Goal: Transaction & Acquisition: Purchase product/service

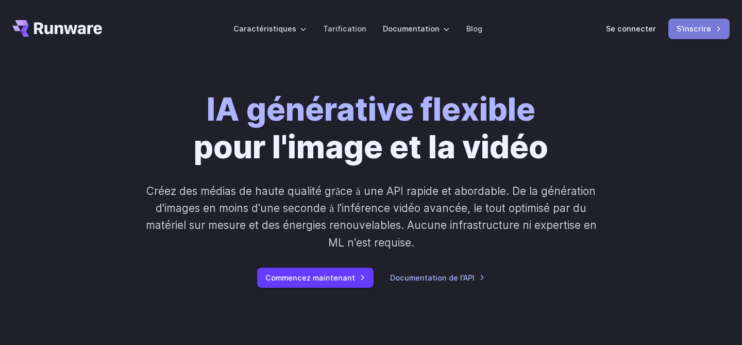
click at [697, 30] on font "S'inscrire" at bounding box center [694, 28] width 35 height 9
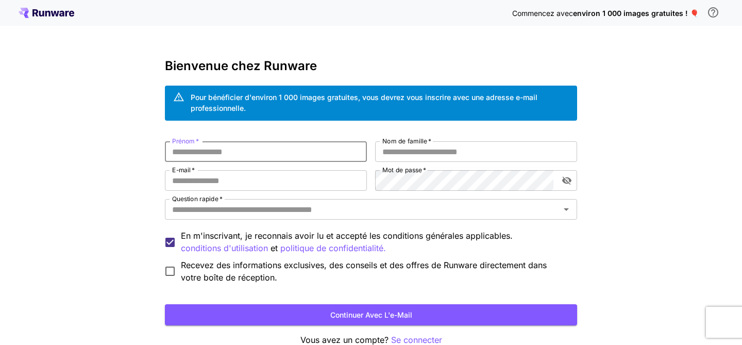
click at [215, 152] on input "Prénom   *" at bounding box center [266, 151] width 202 height 21
type input "*****"
click at [405, 145] on input "Nom de famille   *" at bounding box center [476, 151] width 202 height 21
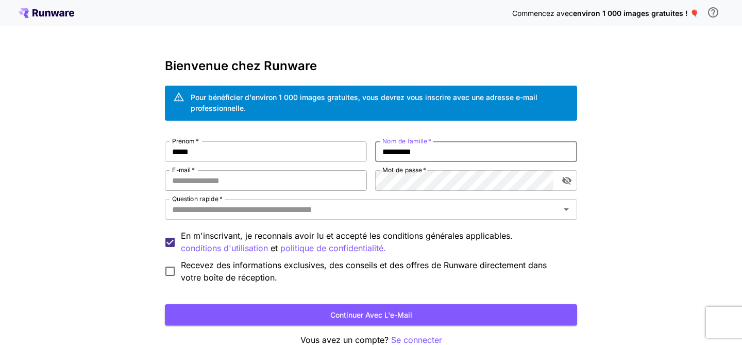
type input "*********"
click at [298, 182] on input "E-mail   *" at bounding box center [266, 180] width 202 height 21
type input "**********"
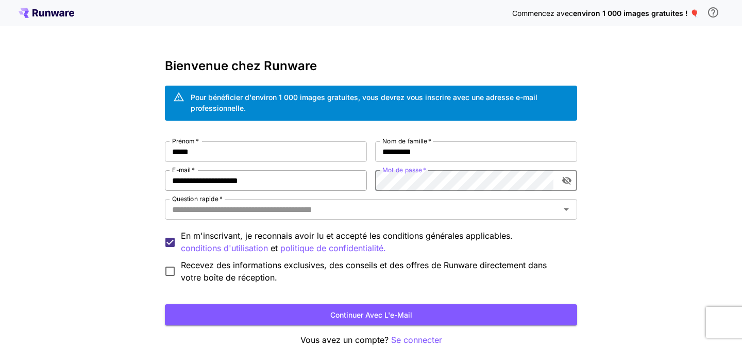
click at [329, 187] on div "**********" at bounding box center [371, 212] width 412 height 142
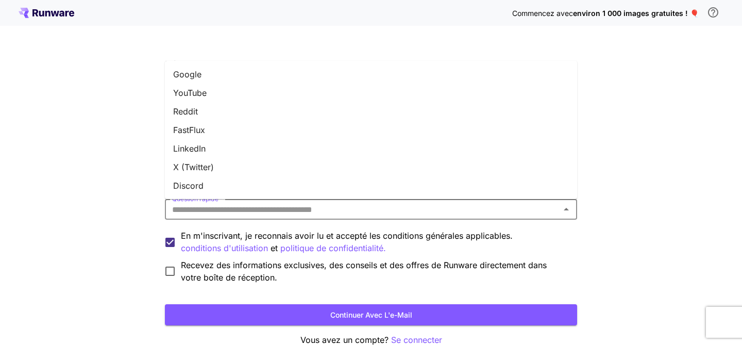
click at [328, 211] on input "Question rapide   *" at bounding box center [362, 209] width 389 height 14
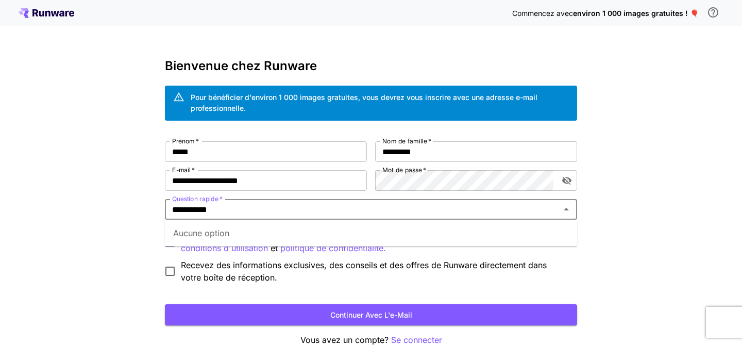
type input "**********"
click at [149, 233] on div "**********" at bounding box center [371, 201] width 742 height 402
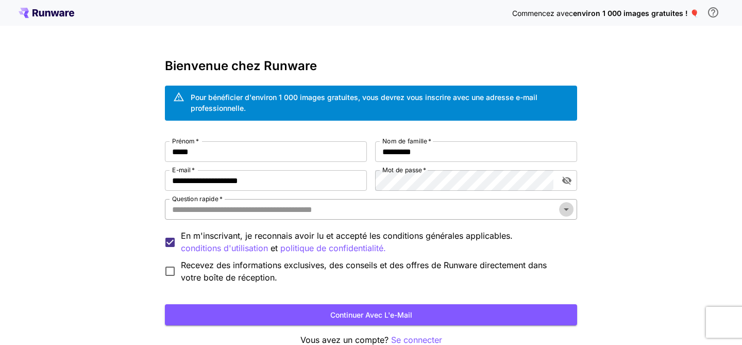
click at [565, 208] on icon "Open" at bounding box center [566, 209] width 5 height 3
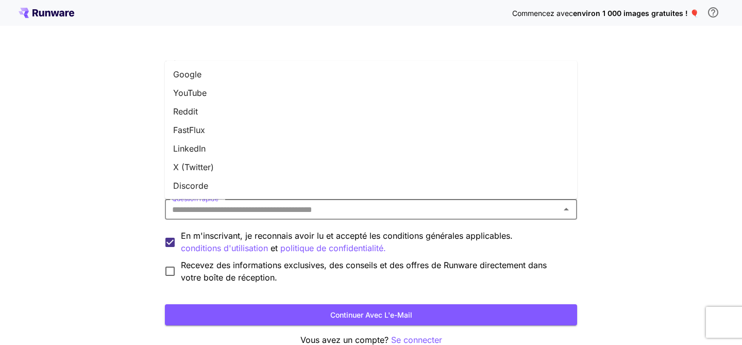
click at [292, 86] on li "YouTube" at bounding box center [371, 92] width 412 height 19
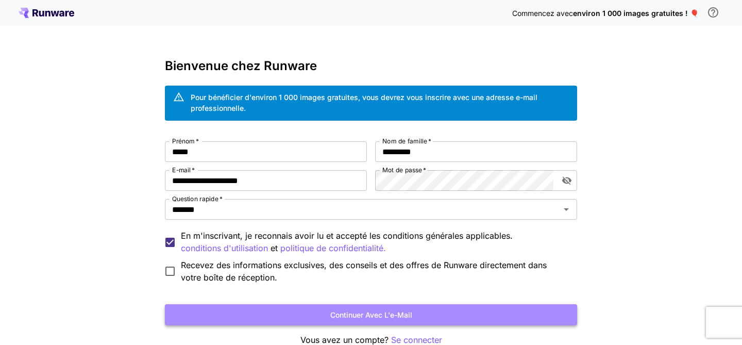
click at [250, 312] on button "Continuer avec l'e-mail" at bounding box center [371, 314] width 412 height 21
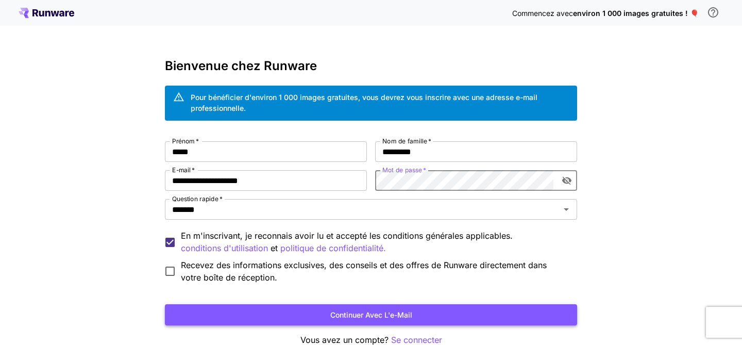
click at [315, 310] on button "Continuer avec l'e-mail" at bounding box center [371, 314] width 412 height 21
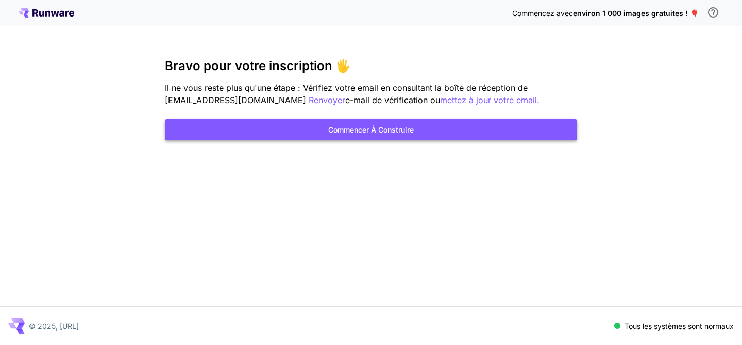
click at [355, 128] on font "Commencer à construire" at bounding box center [371, 129] width 86 height 9
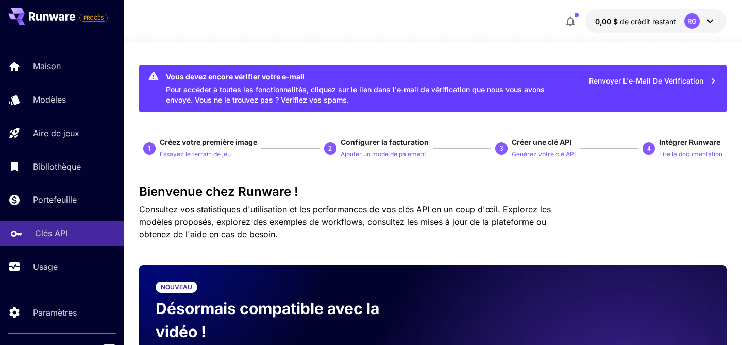
click at [57, 229] on font "Clés API" at bounding box center [51, 233] width 32 height 10
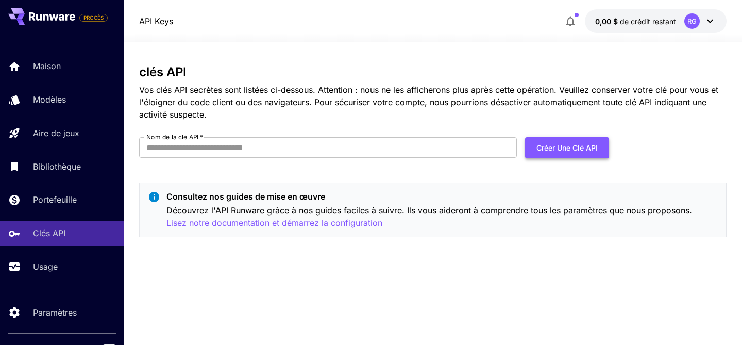
click at [564, 145] on font "Créer une clé API" at bounding box center [567, 147] width 61 height 9
click at [238, 145] on input "Nom de la clé API   *" at bounding box center [328, 147] width 378 height 21
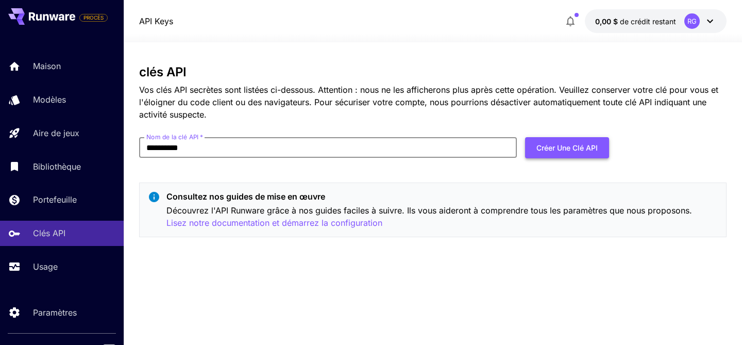
type input "**********"
click at [565, 145] on font "Créer une clé API" at bounding box center [567, 147] width 61 height 9
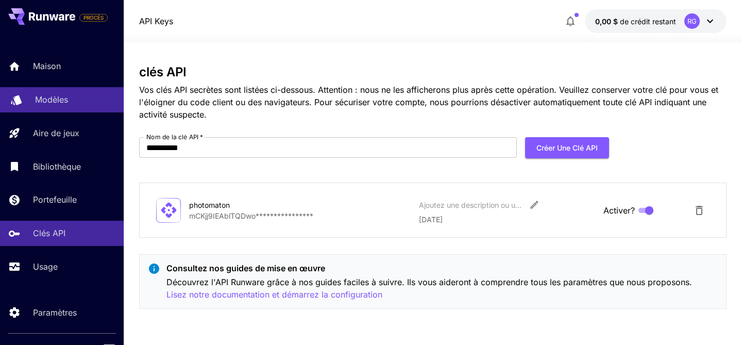
click at [54, 104] on font "Modèles" at bounding box center [51, 99] width 33 height 10
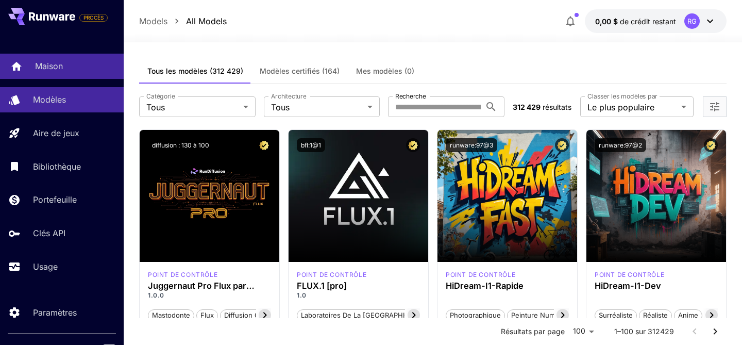
click at [54, 63] on font "Maison" at bounding box center [49, 66] width 28 height 10
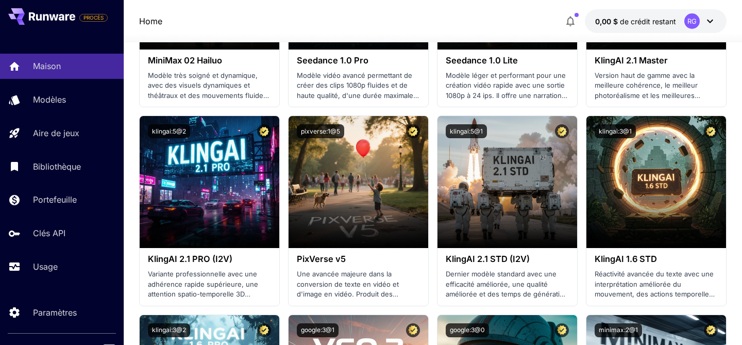
scroll to position [561, 0]
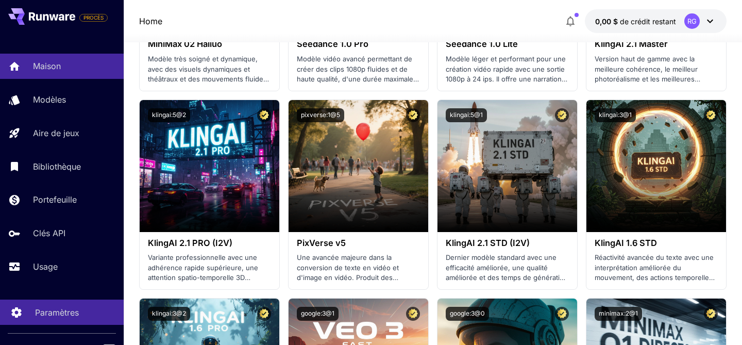
click at [58, 315] on font "Paramètres" at bounding box center [57, 312] width 44 height 10
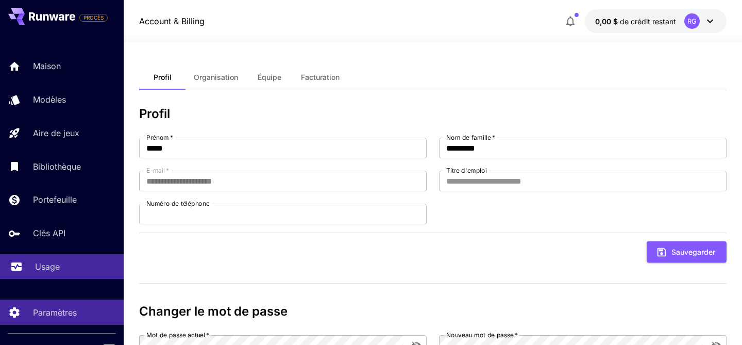
click at [53, 271] on font "Usage" at bounding box center [47, 266] width 25 height 10
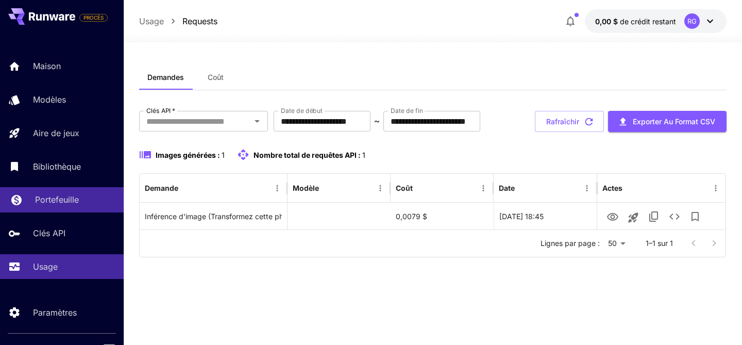
click at [55, 200] on font "Portefeuille" at bounding box center [57, 199] width 44 height 10
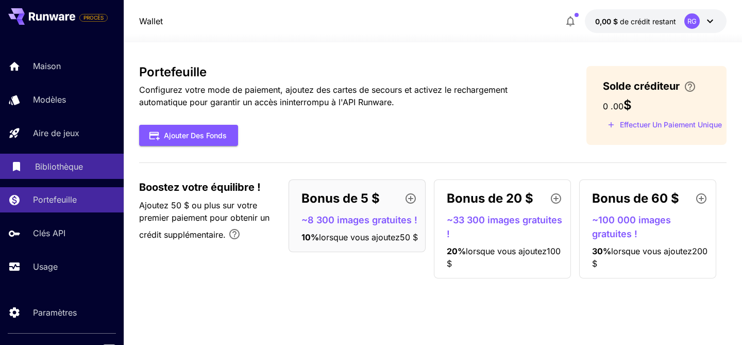
click at [58, 166] on font "Bibliothèque" at bounding box center [59, 166] width 48 height 10
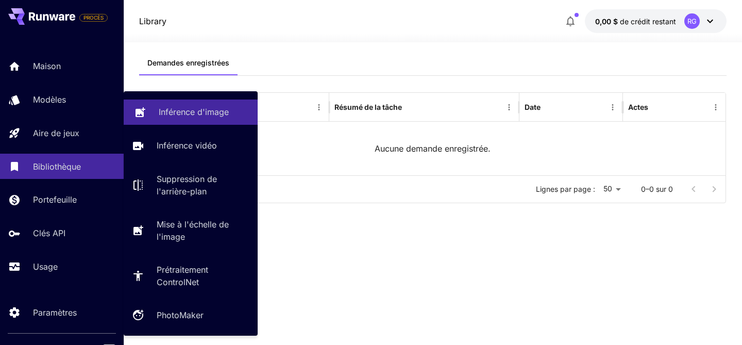
click at [203, 109] on font "Inférence d'image" at bounding box center [194, 112] width 70 height 10
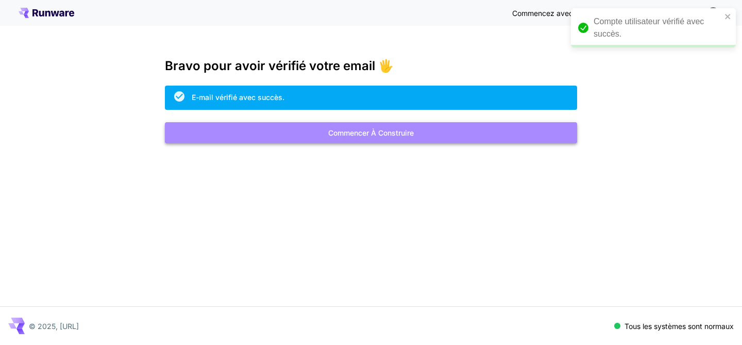
click at [377, 133] on font "Commencer à construire" at bounding box center [371, 132] width 86 height 9
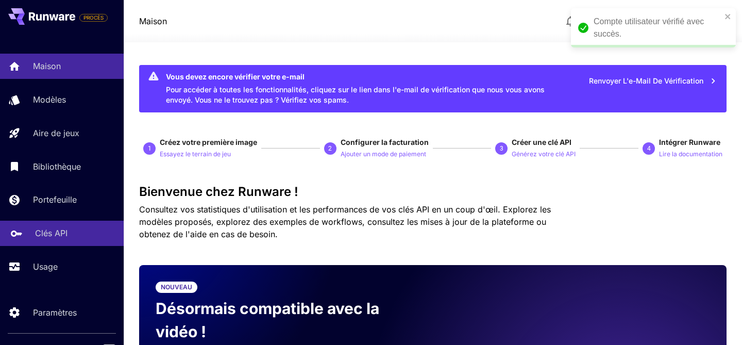
click at [53, 233] on font "Clés API" at bounding box center [51, 233] width 32 height 10
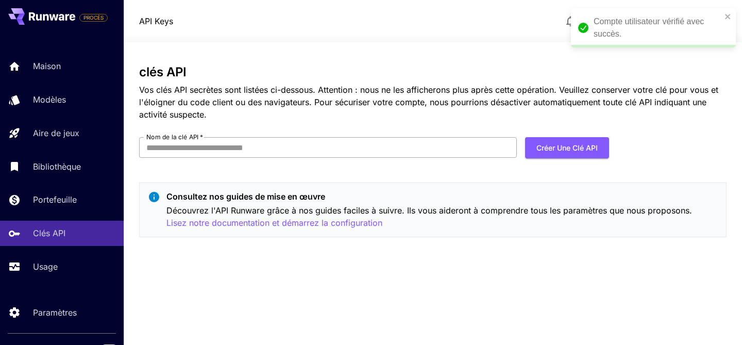
click at [250, 148] on input "Nom de la clé API   *" at bounding box center [328, 147] width 378 height 21
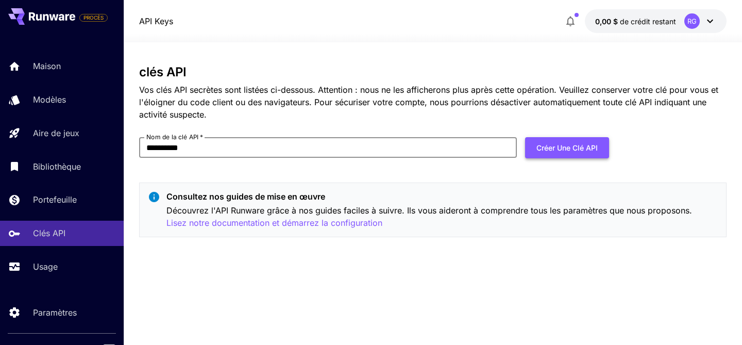
type input "**********"
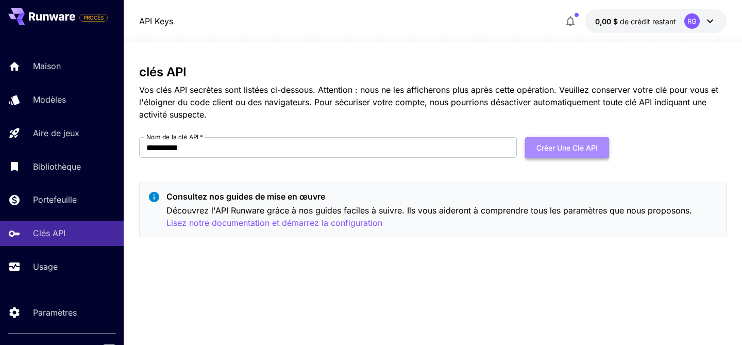
click at [570, 146] on font "Créer une clé API" at bounding box center [567, 147] width 61 height 9
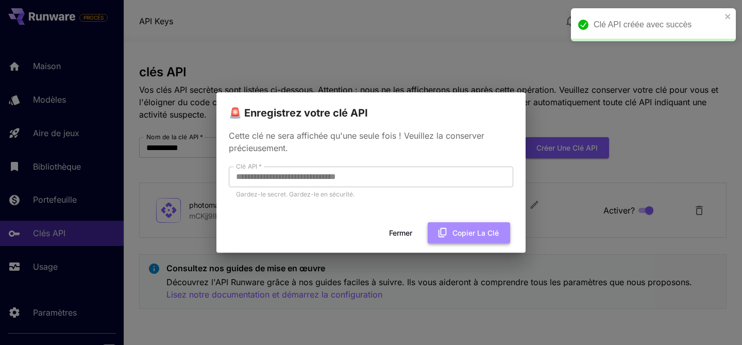
click at [468, 230] on font "Copier la clé" at bounding box center [476, 232] width 46 height 9
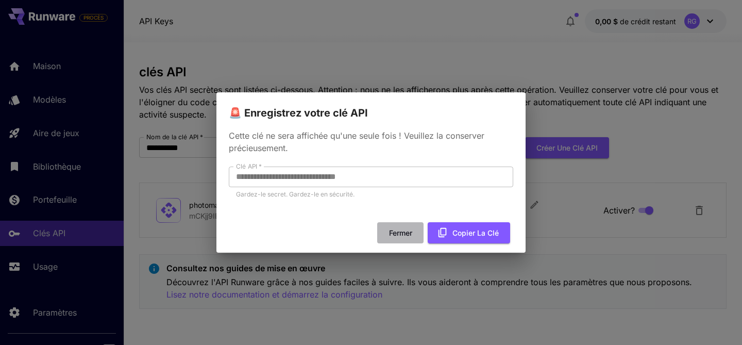
click at [402, 232] on font "Fermer" at bounding box center [400, 232] width 23 height 9
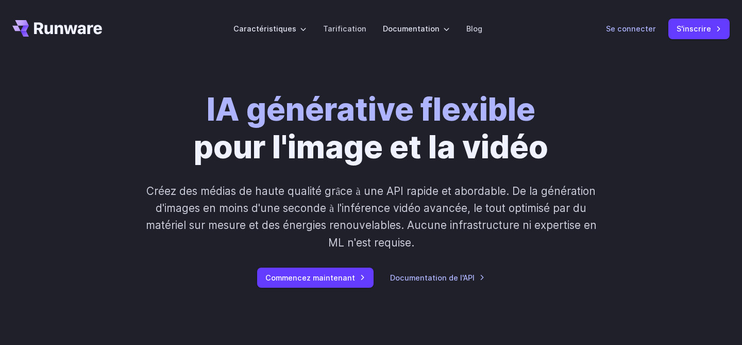
click at [622, 26] on font "Se connecter" at bounding box center [631, 28] width 50 height 9
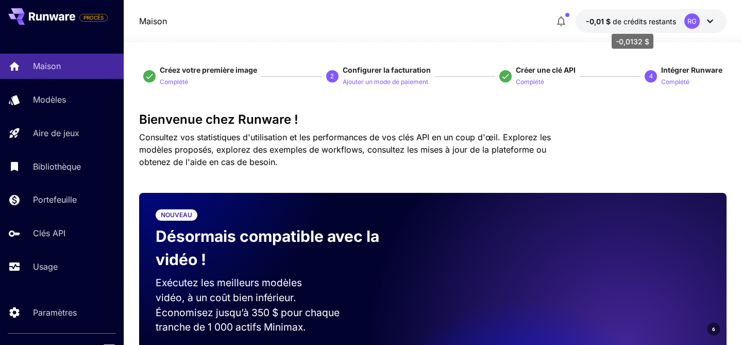
click at [674, 23] on font "de crédits restants" at bounding box center [644, 21] width 63 height 9
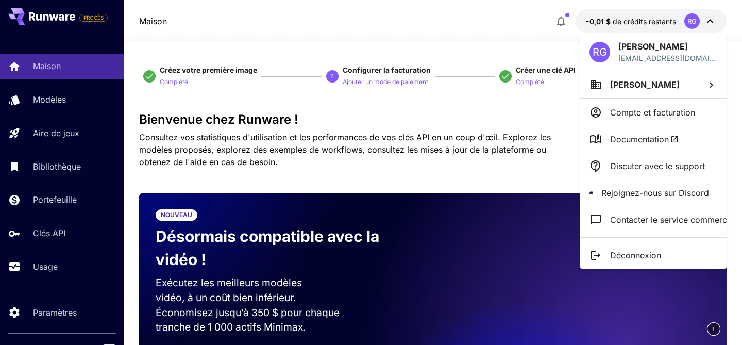
click at [61, 313] on div at bounding box center [371, 172] width 742 height 345
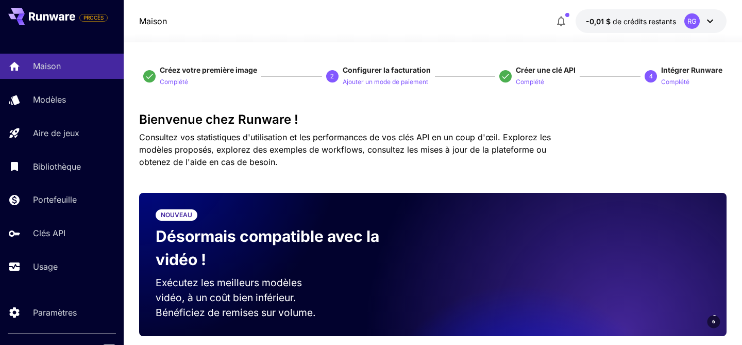
click at [710, 21] on icon at bounding box center [710, 21] width 12 height 12
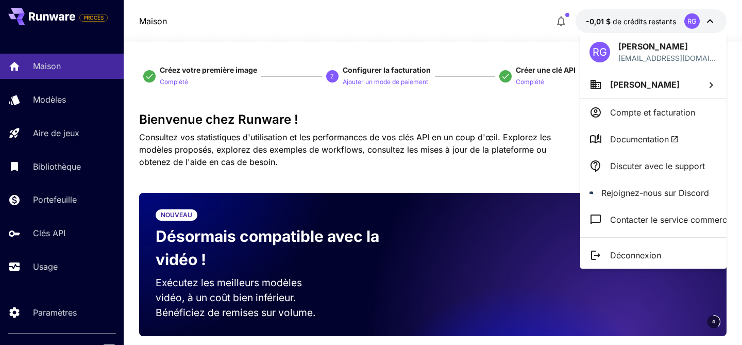
click at [641, 113] on font "Compte et facturation" at bounding box center [652, 112] width 85 height 10
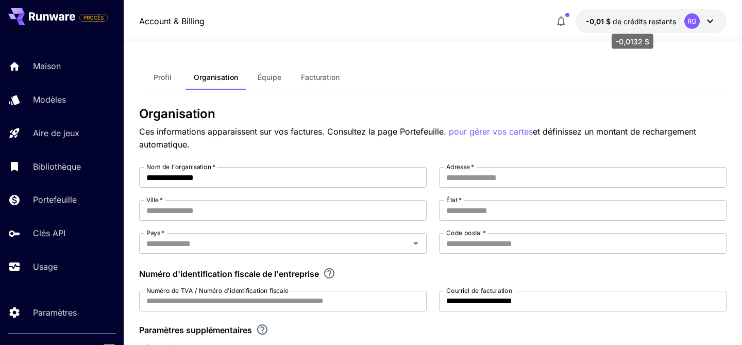
click at [607, 21] on font "-0,01 $" at bounding box center [598, 21] width 25 height 9
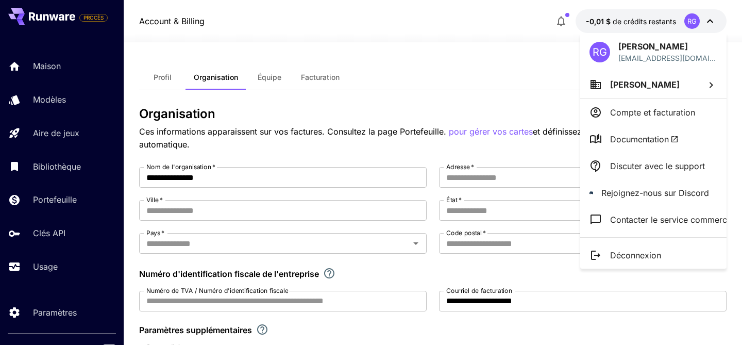
click at [55, 60] on div at bounding box center [371, 172] width 742 height 345
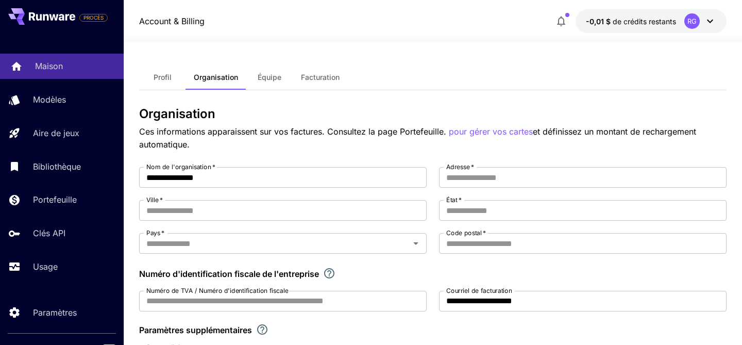
click at [50, 66] on font "Maison" at bounding box center [49, 66] width 28 height 10
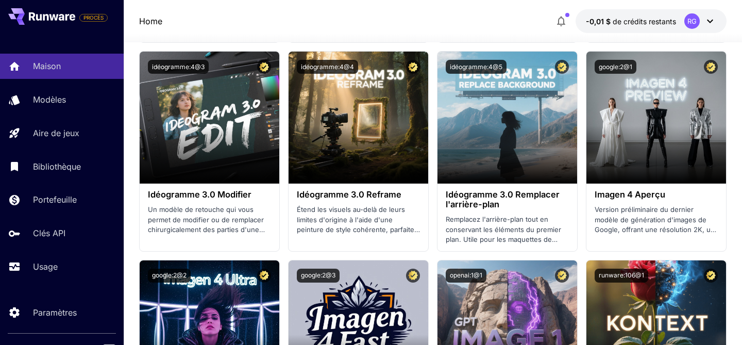
scroll to position [1828, 0]
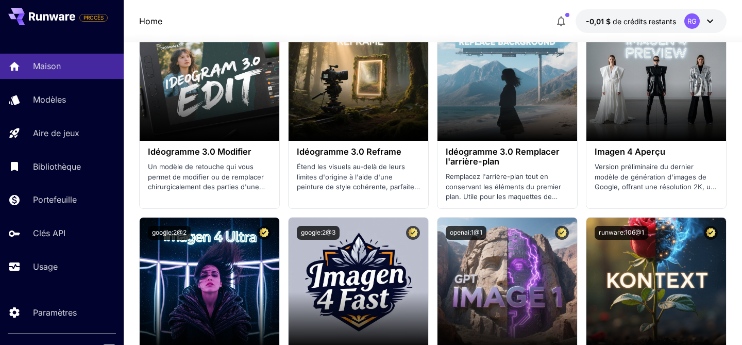
click at [562, 21] on icon "button" at bounding box center [561, 21] width 12 height 12
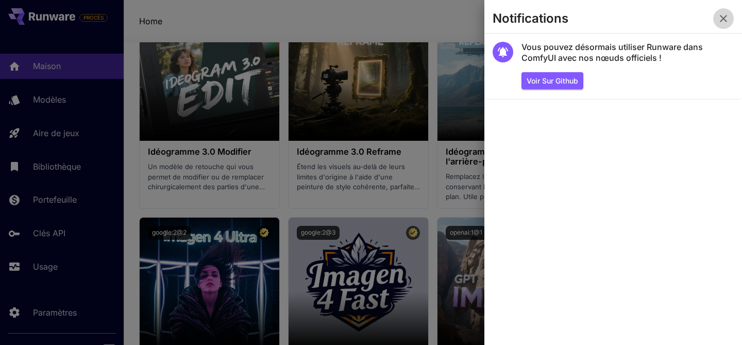
click at [723, 20] on icon "button" at bounding box center [723, 18] width 12 height 12
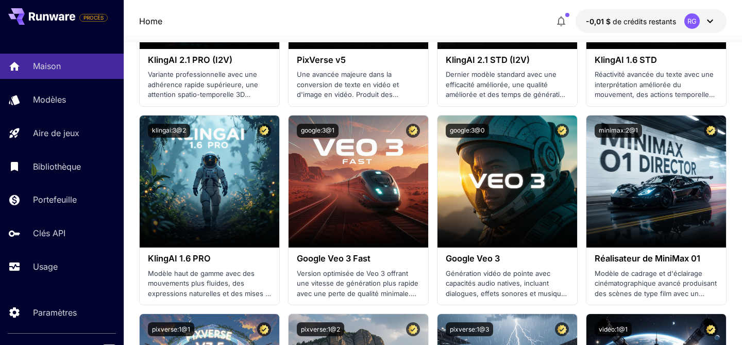
scroll to position [0, 0]
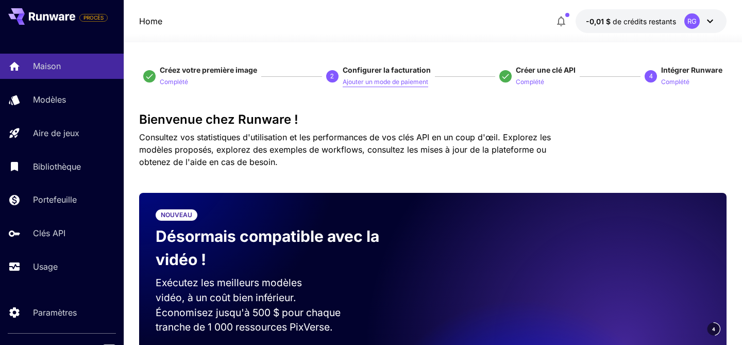
click at [388, 82] on font "Ajouter un mode de paiement" at bounding box center [386, 82] width 86 height 8
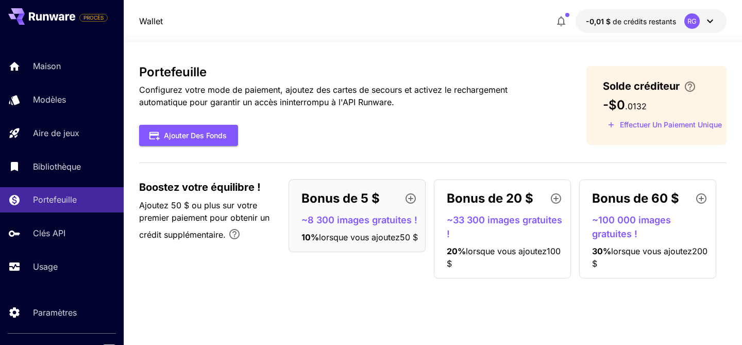
click at [410, 199] on icon "button" at bounding box center [411, 198] width 10 height 10
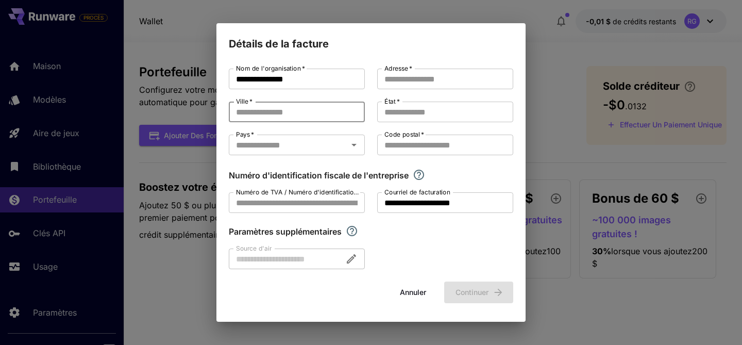
click at [279, 110] on input "Ville   *" at bounding box center [297, 112] width 136 height 21
type input "*"
type input "*****"
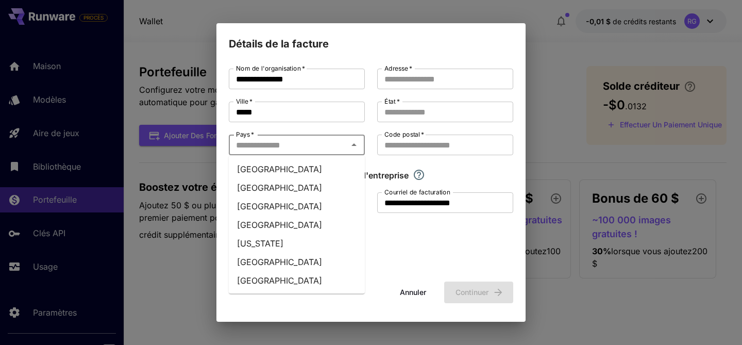
click at [294, 146] on input "Pays   *" at bounding box center [288, 145] width 113 height 14
type input "******"
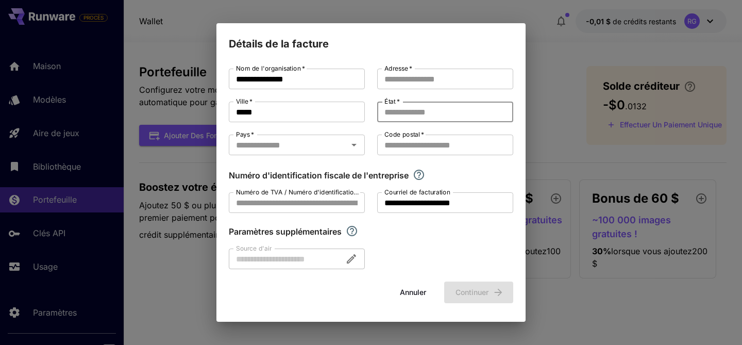
click at [402, 109] on input "État   *" at bounding box center [445, 112] width 136 height 21
type input "*****"
click at [439, 146] on input "Code postal   *" at bounding box center [445, 145] width 136 height 21
type input "*****"
click at [352, 257] on div at bounding box center [297, 258] width 136 height 21
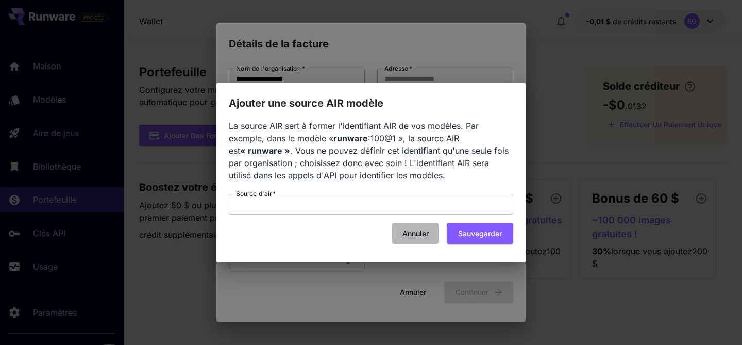
click at [421, 232] on font "Annuler" at bounding box center [416, 233] width 26 height 9
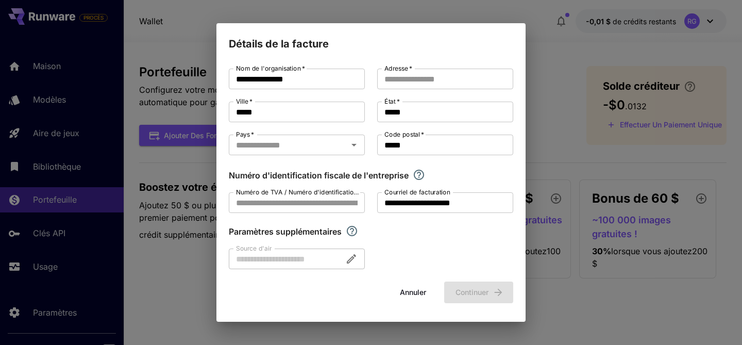
click at [473, 295] on div "Annuler Continuer" at bounding box center [371, 291] width 285 height 21
click at [422, 77] on input "Adresse   *" at bounding box center [445, 79] width 136 height 21
type input "**********"
click at [335, 146] on input "Pays   *" at bounding box center [288, 145] width 113 height 14
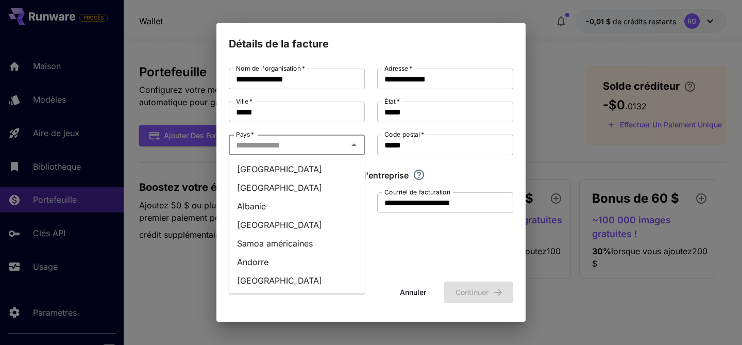
type input "******"
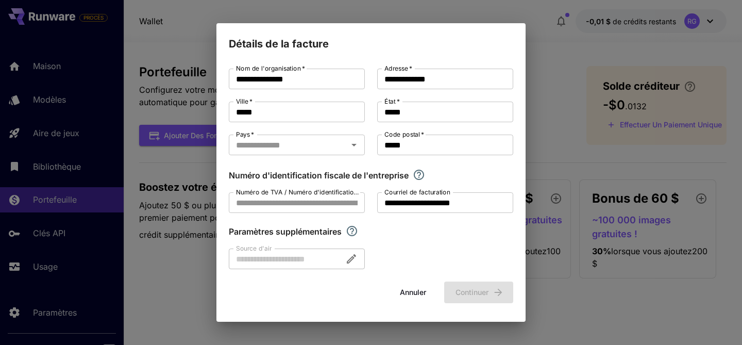
click at [461, 168] on div "**********" at bounding box center [371, 169] width 285 height 200
click at [354, 147] on icon "Open" at bounding box center [354, 145] width 12 height 12
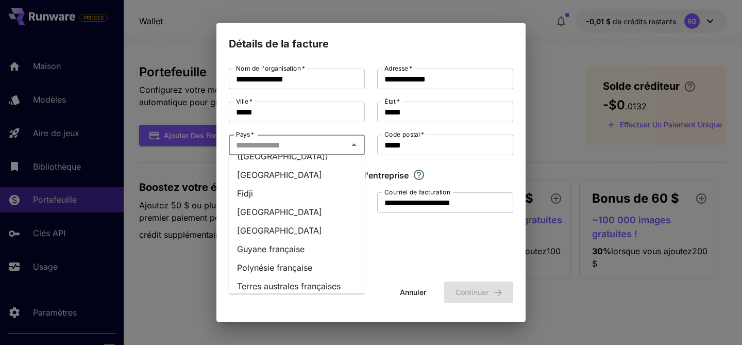
scroll to position [1386, 0]
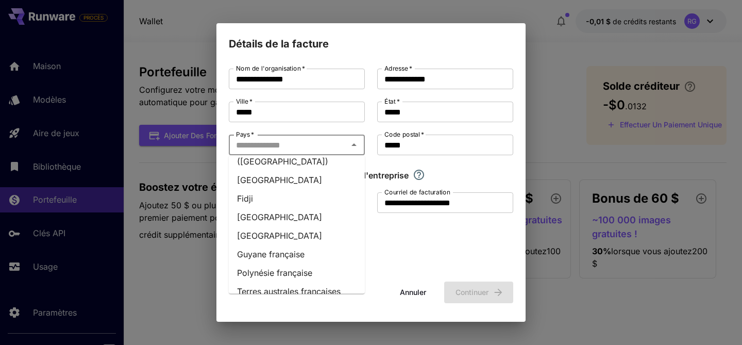
click at [300, 227] on li "[GEOGRAPHIC_DATA]" at bounding box center [297, 236] width 136 height 19
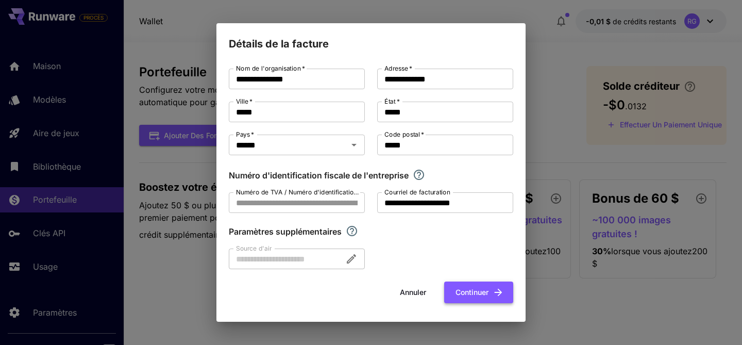
click at [470, 295] on font "Continuer" at bounding box center [472, 292] width 33 height 9
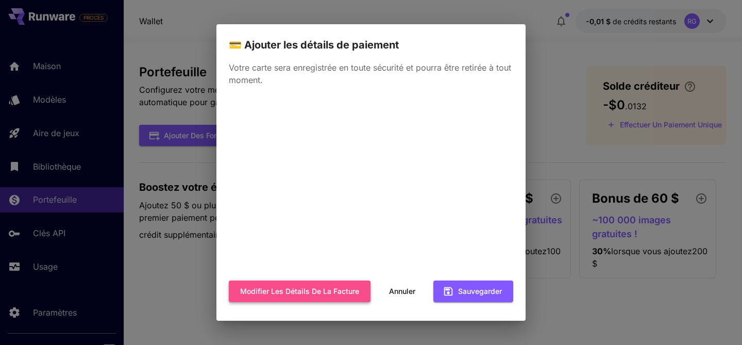
click at [313, 298] on button "Modifier les détails de la facture" at bounding box center [300, 290] width 142 height 21
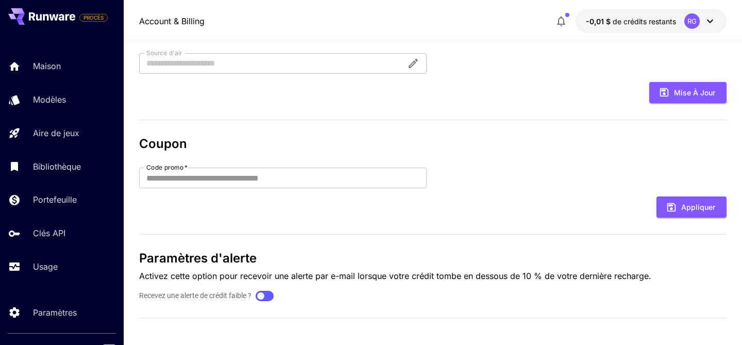
scroll to position [298, 0]
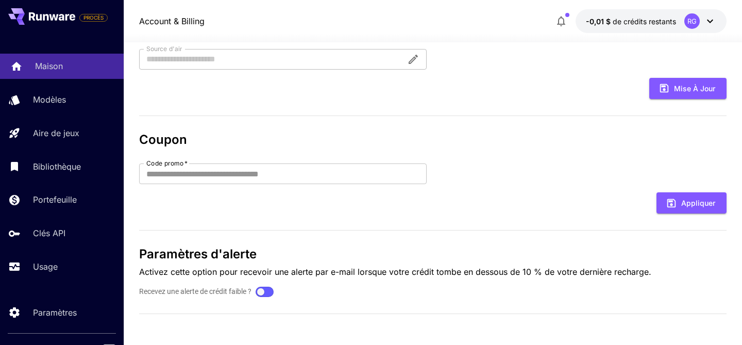
click at [53, 67] on font "Maison" at bounding box center [49, 66] width 28 height 10
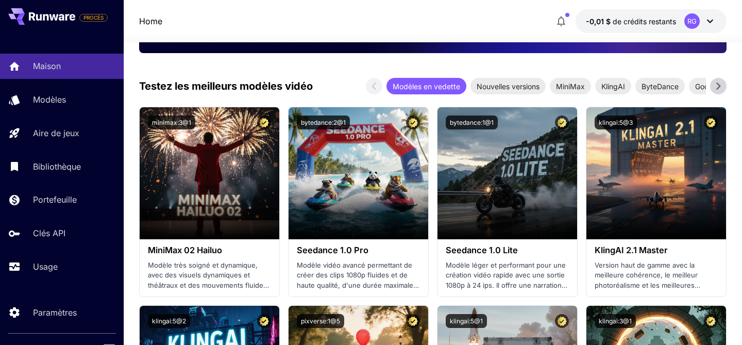
click at [53, 15] on icon at bounding box center [53, 17] width 9 height 6
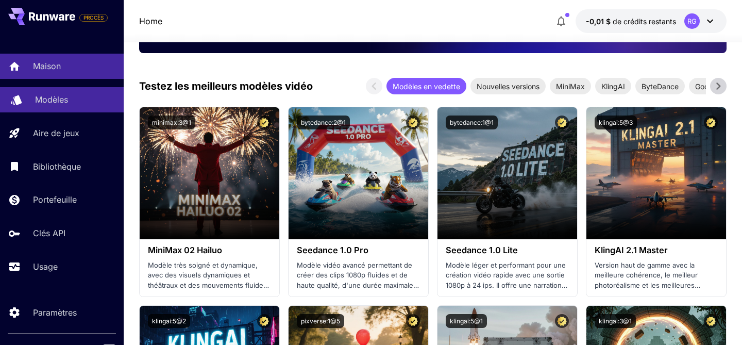
click at [58, 103] on font "Modèles" at bounding box center [51, 99] width 33 height 10
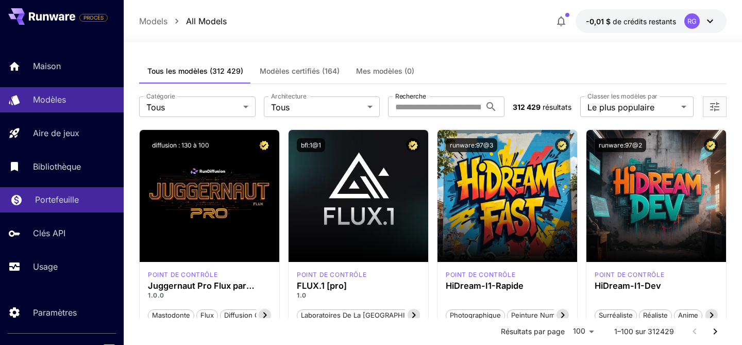
click at [63, 196] on font "Portefeuille" at bounding box center [57, 199] width 44 height 10
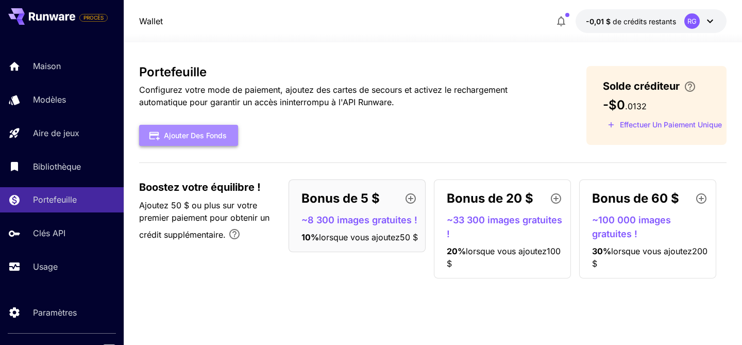
click at [182, 132] on font "Ajouter des fonds" at bounding box center [195, 135] width 63 height 9
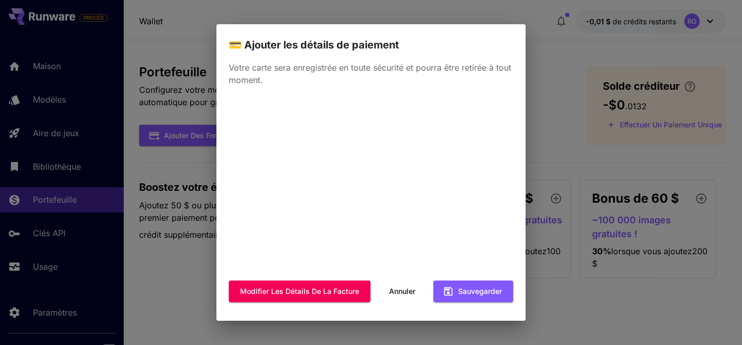
click at [186, 38] on div "💳 Ajouter les détails de paiement Votre carte sera enregistrée en toute sécurit…" at bounding box center [371, 172] width 742 height 345
click at [400, 291] on font "Annuler" at bounding box center [402, 291] width 26 height 9
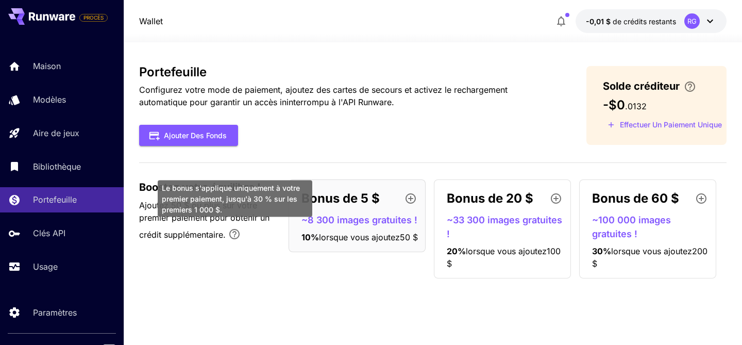
click at [233, 235] on icon "Le bonus s'applique uniquement à votre premier paiement, jusqu'à 30 % sur les p…" at bounding box center [234, 234] width 12 height 12
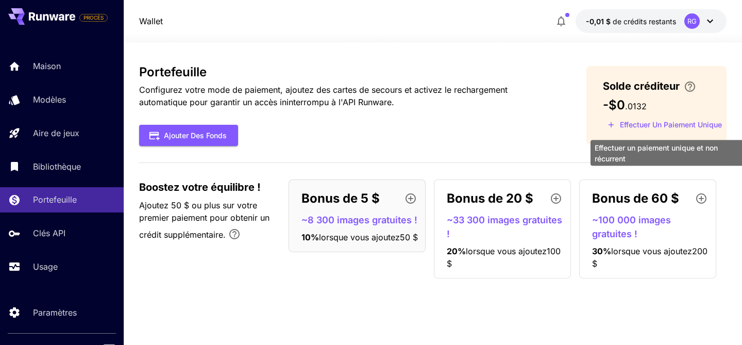
click at [664, 124] on font "Effectuer un paiement unique" at bounding box center [671, 124] width 102 height 9
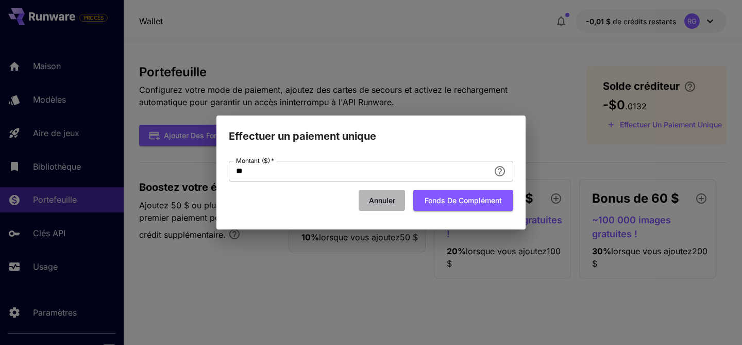
click at [379, 202] on font "Annuler" at bounding box center [382, 200] width 26 height 9
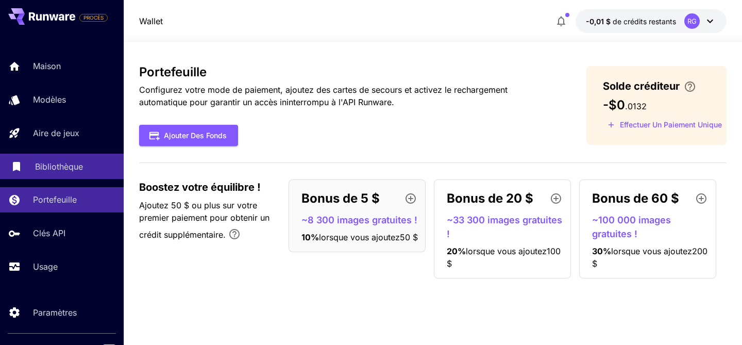
click at [69, 165] on font "Bibliothèque" at bounding box center [59, 166] width 48 height 10
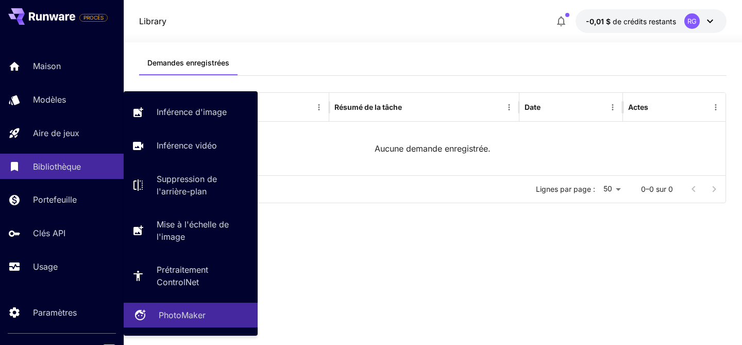
click at [187, 314] on font "PhotoMaker" at bounding box center [182, 315] width 47 height 10
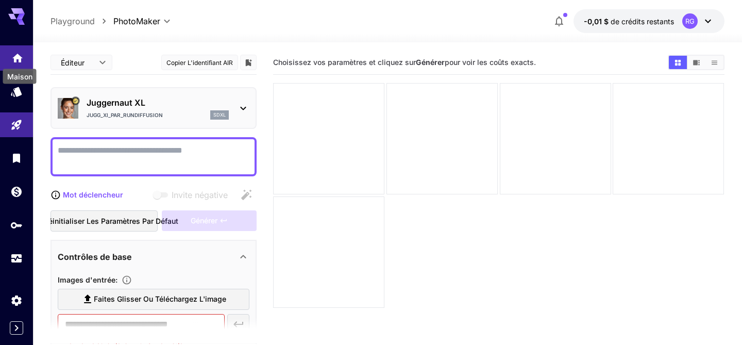
click at [16, 58] on icon "Maison" at bounding box center [17, 55] width 10 height 9
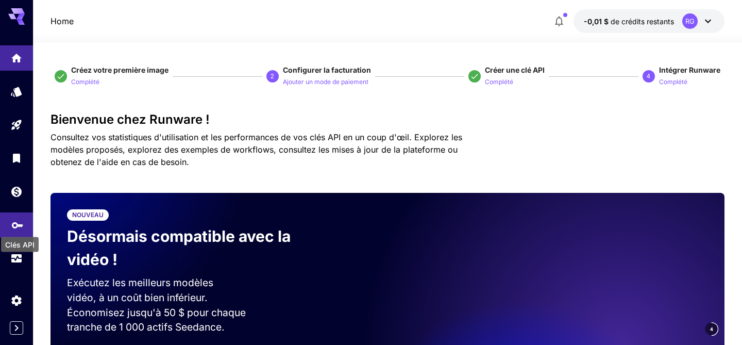
click at [20, 228] on icon "Clés API" at bounding box center [17, 221] width 12 height 12
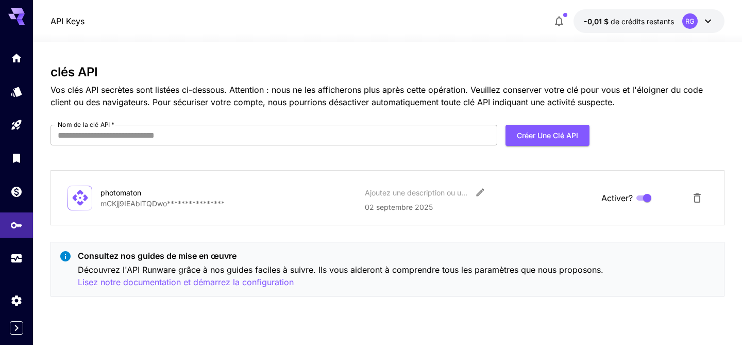
click at [707, 21] on icon at bounding box center [708, 22] width 6 height 4
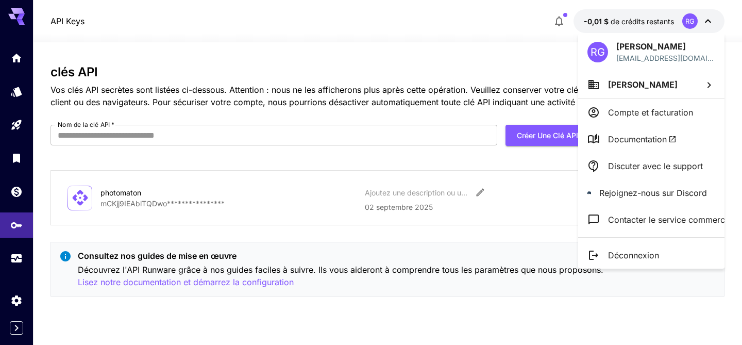
click at [658, 220] on font "Contacter le service commercial" at bounding box center [671, 219] width 126 height 10
click at [645, 110] on font "Compte et facturation" at bounding box center [650, 112] width 85 height 10
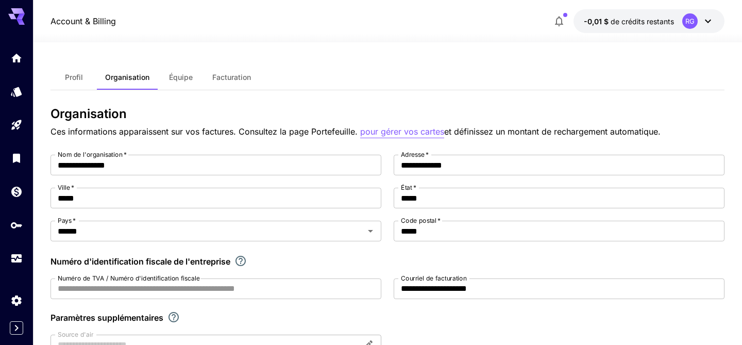
click at [398, 131] on font "pour gérer vos cartes" at bounding box center [402, 131] width 84 height 10
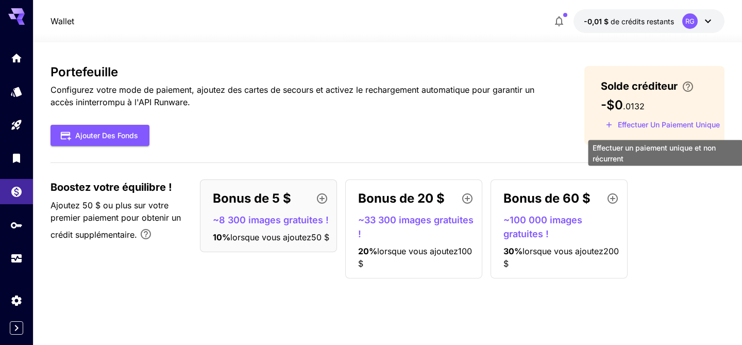
click at [662, 124] on font "Effectuer un paiement unique" at bounding box center [669, 124] width 102 height 9
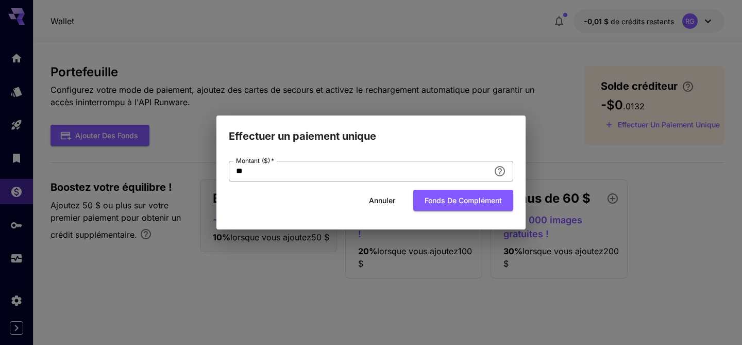
click at [253, 171] on input "**" at bounding box center [359, 171] width 261 height 21
type input "*"
type input "**"
click at [328, 199] on div "Annuler Fonds de complément" at bounding box center [371, 200] width 285 height 21
click at [281, 165] on input "**" at bounding box center [359, 171] width 261 height 21
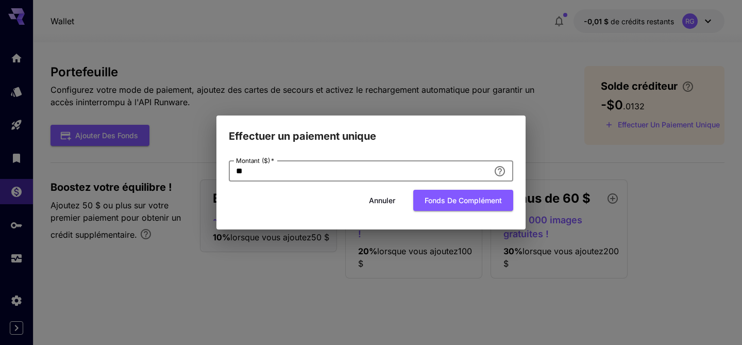
click at [298, 203] on div "Annuler Fonds de complément" at bounding box center [371, 200] width 285 height 21
click at [374, 200] on font "Annuler" at bounding box center [382, 200] width 26 height 9
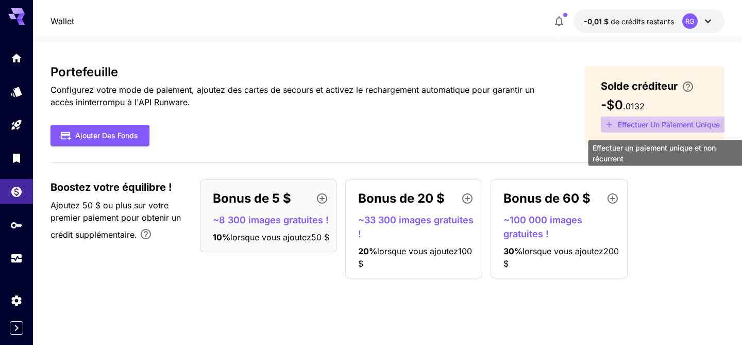
click at [656, 124] on font "Effectuer un paiement unique" at bounding box center [669, 124] width 102 height 9
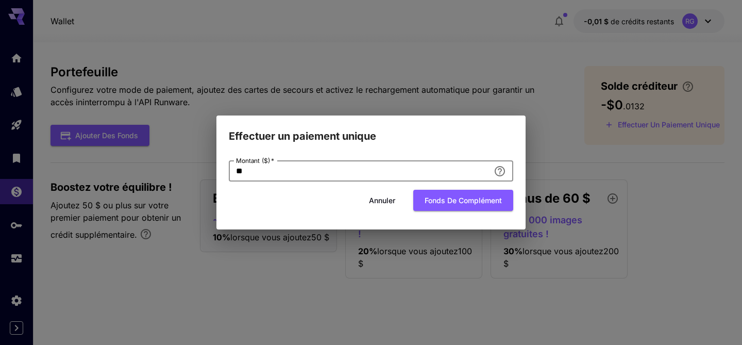
click at [269, 172] on input "**" at bounding box center [359, 171] width 261 height 21
type input "*"
click at [438, 197] on font "Fonds de complément" at bounding box center [463, 200] width 77 height 9
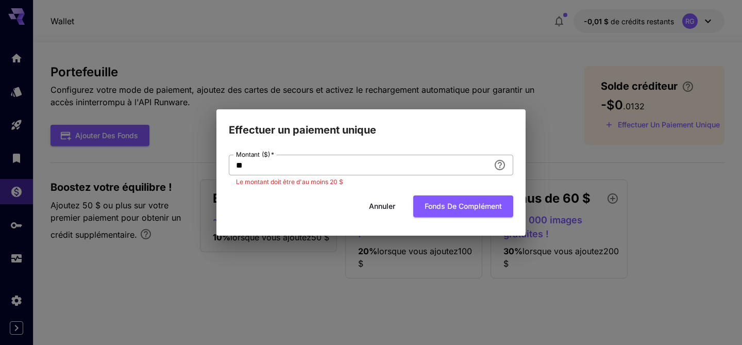
click at [241, 165] on input "**" at bounding box center [359, 165] width 261 height 21
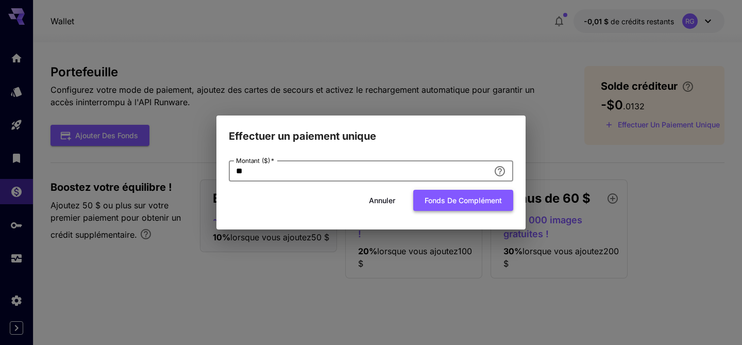
type input "**"
click at [440, 207] on button "Fonds de complément" at bounding box center [463, 200] width 100 height 21
